Goal: Task Accomplishment & Management: Manage account settings

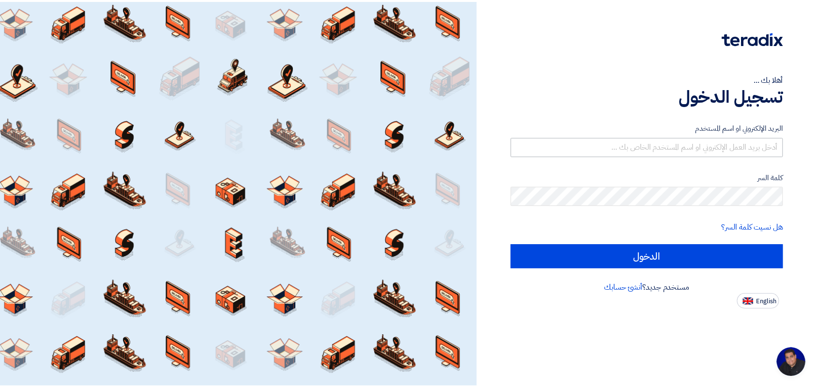
scroll to position [3, 0]
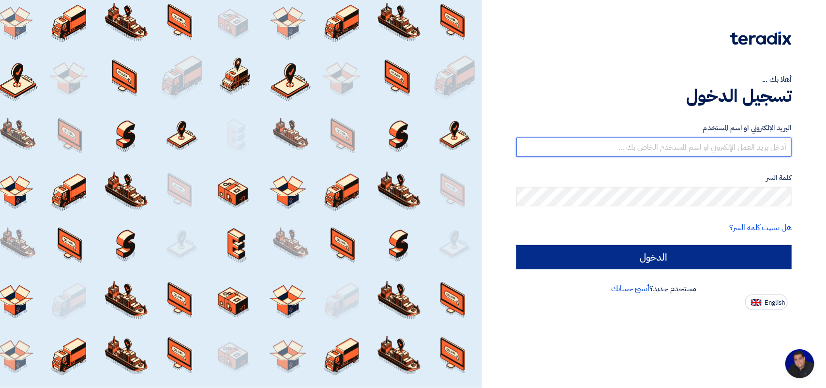
type input "[EMAIL_ADDRESS][DOMAIN_NAME]"
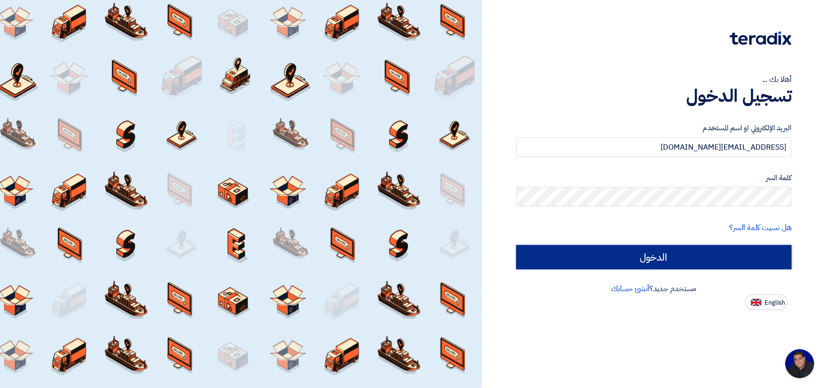
click at [628, 253] on input "الدخول" at bounding box center [653, 257] width 275 height 24
type input "Sign in"
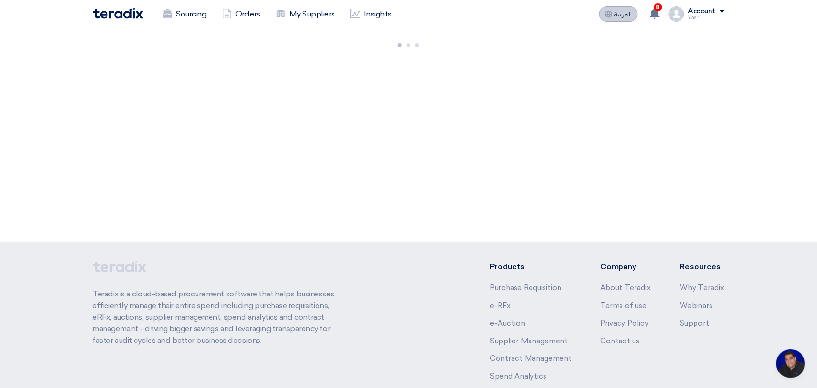
click at [622, 12] on span "العربية" at bounding box center [623, 14] width 17 height 7
